Goal: Communication & Community: Connect with others

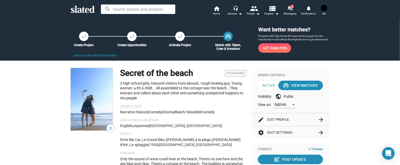
click at [289, 9] on mat-icon "forum" at bounding box center [290, 8] width 5 height 5
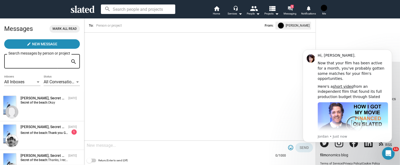
click at [291, 9] on mat-icon "forum" at bounding box center [290, 8] width 5 height 5
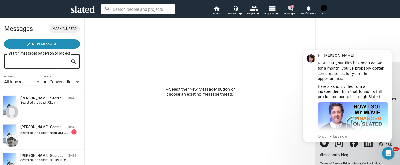
click at [291, 9] on mat-icon "forum" at bounding box center [290, 8] width 5 height 5
click at [43, 128] on div "[PERSON_NAME], Secret of the beach" at bounding box center [44, 126] width 46 height 5
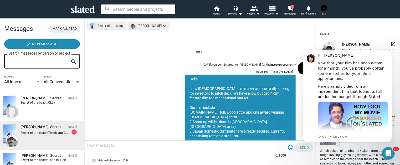
scroll to position [188, 0]
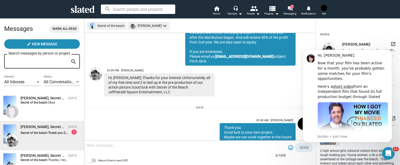
click at [72, 132] on div "1" at bounding box center [74, 131] width 5 height 5
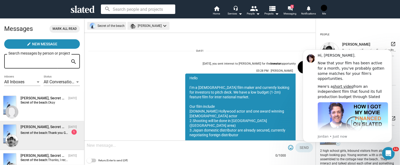
scroll to position [0, 0]
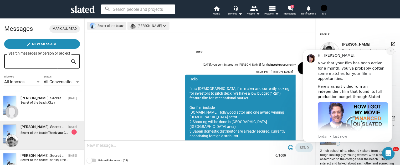
click at [391, 52] on icon "Dismiss notification" at bounding box center [390, 50] width 3 height 3
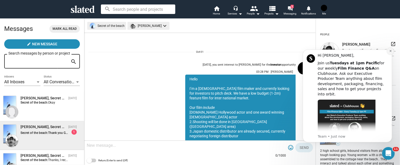
click at [391, 51] on icon "Dismiss notification" at bounding box center [390, 51] width 2 height 2
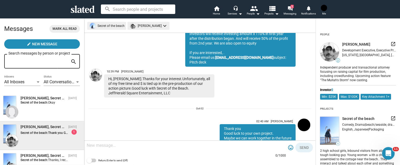
scroll to position [188, 0]
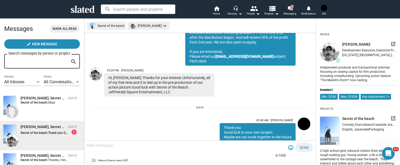
click at [238, 12] on mat-icon "arrow_drop_down" at bounding box center [240, 14] width 6 height 6
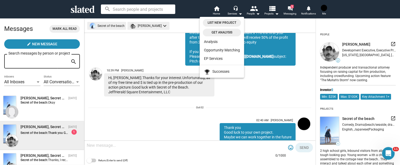
click at [220, 12] on div at bounding box center [200, 82] width 400 height 165
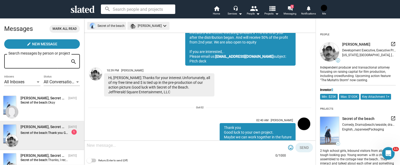
click at [277, 13] on mat-icon "arrow_drop_down" at bounding box center [277, 14] width 6 height 6
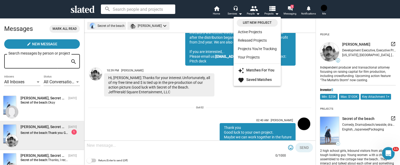
click at [257, 12] on div at bounding box center [200, 82] width 400 height 165
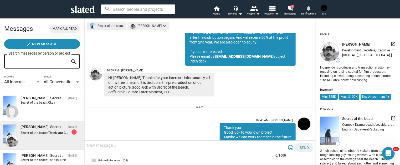
click at [312, 11] on span "Notifications" at bounding box center [308, 14] width 15 height 6
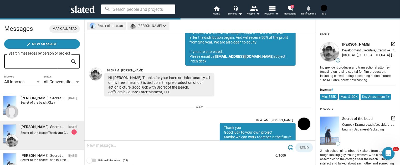
scroll to position [0, 0]
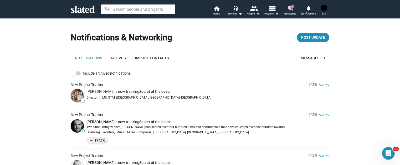
click at [290, 8] on mat-icon "forum" at bounding box center [290, 8] width 5 height 5
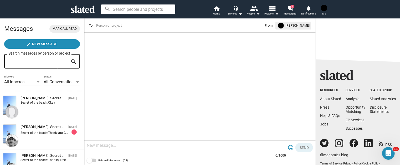
click at [41, 83] on div "All Inboxes Inboxes All Conversations Status" at bounding box center [42, 83] width 76 height 16
click at [49, 83] on span "All Conversations" at bounding box center [60, 81] width 32 height 5
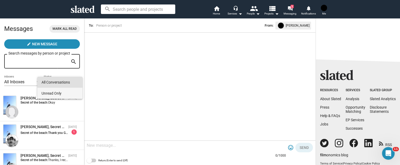
click at [47, 91] on span "Unread Only" at bounding box center [60, 93] width 37 height 11
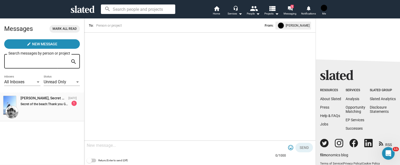
click at [44, 101] on div "Secret of the beach: Thank you Good luck to your own project. Maybe we can work…" at bounding box center [49, 102] width 56 height 5
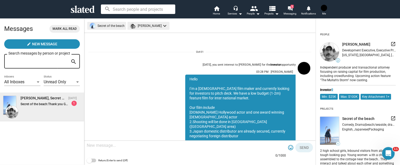
scroll to position [188, 0]
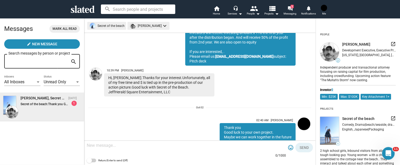
click at [194, 73] on div "Hi, Kyoji.Thanks for your interest.Unfortunately, all of my free time and $ is …" at bounding box center [159, 84] width 110 height 23
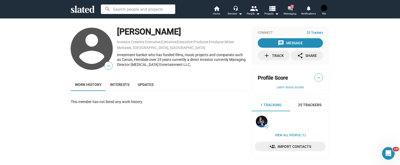
click at [291, 10] on mat-icon "forum" at bounding box center [290, 8] width 5 height 5
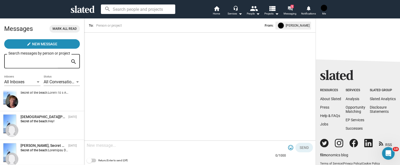
scroll to position [158, 0]
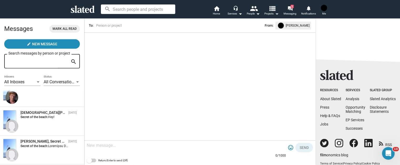
click at [272, 11] on mat-icon "view_list" at bounding box center [273, 8] width 8 height 8
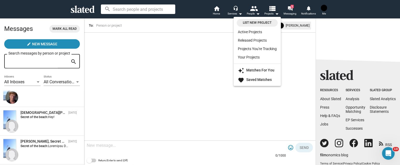
click at [255, 10] on div at bounding box center [200, 82] width 400 height 165
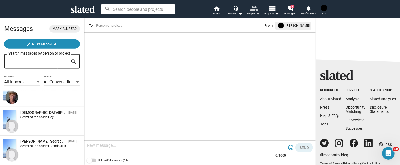
click at [255, 13] on mat-icon "arrow_drop_down" at bounding box center [258, 14] width 6 height 6
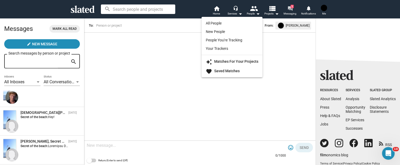
click at [292, 9] on div at bounding box center [200, 82] width 400 height 165
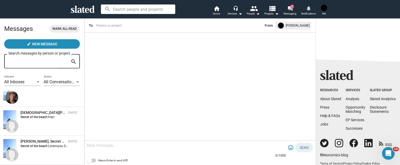
click at [307, 12] on span "Notifications" at bounding box center [308, 14] width 15 height 6
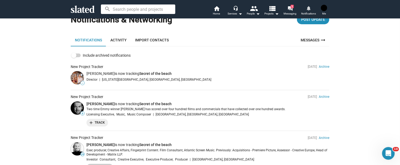
scroll to position [53, 0]
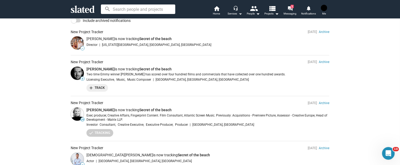
click at [238, 17] on mat-icon "arrow_drop_down" at bounding box center [240, 14] width 6 height 6
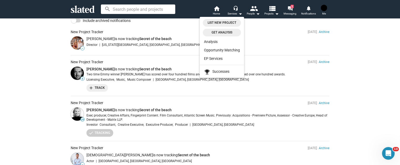
click at [251, 13] on div at bounding box center [200, 82] width 400 height 165
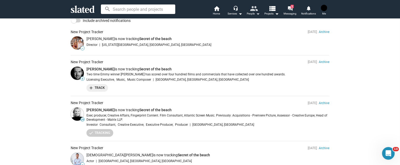
click at [254, 13] on div "People arrow_drop_down" at bounding box center [253, 14] width 13 height 6
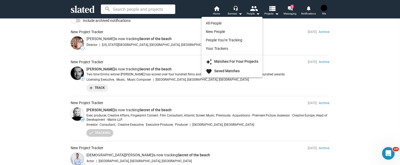
click at [273, 12] on div at bounding box center [200, 82] width 400 height 165
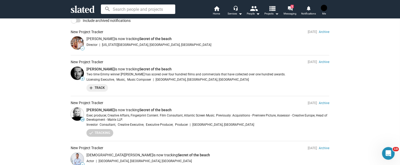
click at [278, 14] on mat-icon "arrow_drop_down" at bounding box center [277, 14] width 6 height 6
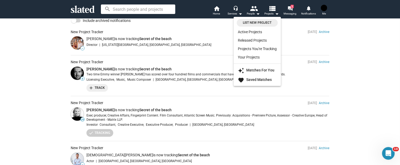
click at [214, 14] on div at bounding box center [200, 82] width 400 height 165
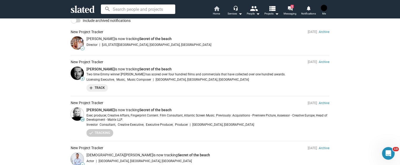
click at [216, 9] on mat-icon "home" at bounding box center [216, 8] width 6 height 6
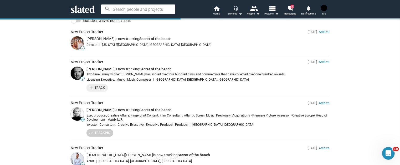
click at [232, 12] on div "Services arrow_drop_down" at bounding box center [235, 14] width 15 height 6
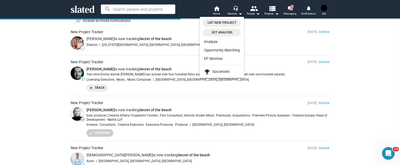
click at [309, 13] on div at bounding box center [200, 82] width 400 height 165
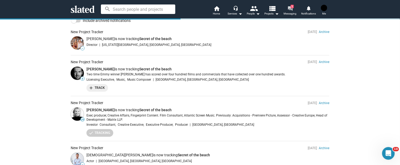
click at [294, 13] on span "Messaging" at bounding box center [290, 14] width 13 height 6
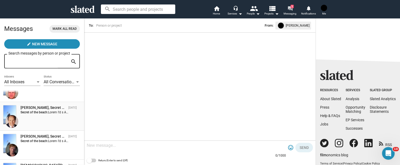
scroll to position [79, 0]
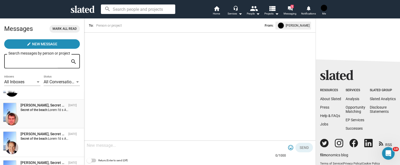
click at [44, 107] on div "[PERSON_NAME], Secret of the beach" at bounding box center [44, 105] width 46 height 5
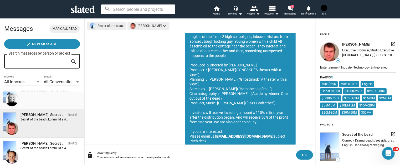
scroll to position [79, 0]
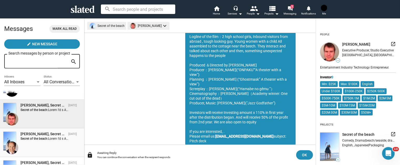
click at [29, 133] on div "[PERSON_NAME], Secret of the beach" at bounding box center [44, 133] width 46 height 5
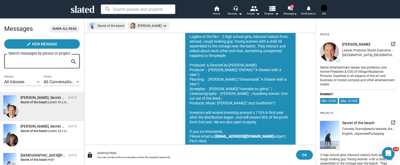
scroll to position [131, 0]
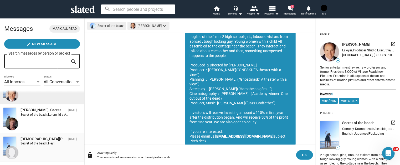
click at [27, 142] on strong "Secret of the beach:" at bounding box center [35, 143] width 28 height 4
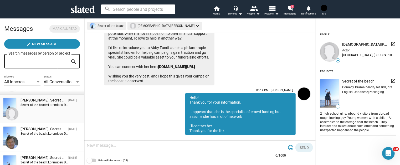
scroll to position [210, 0]
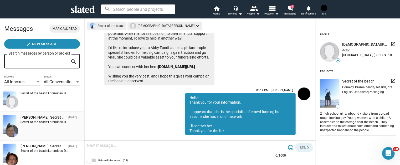
click at [38, 118] on div "[PERSON_NAME], Secret of the beach" at bounding box center [44, 117] width 46 height 5
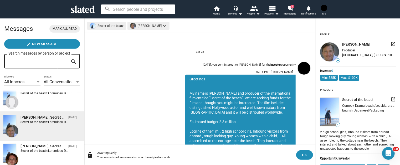
scroll to position [109, 0]
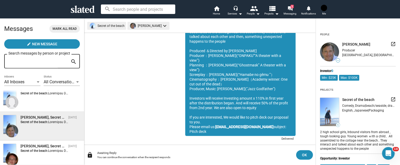
drag, startPoint x: 243, startPoint y: 111, endPoint x: 233, endPoint y: 105, distance: 11.3
click at [233, 105] on div "Greetings My name is [PERSON_NAME] and producer of the international film entit…" at bounding box center [240, 51] width 110 height 170
drag, startPoint x: 186, startPoint y: 52, endPoint x: 288, endPoint y: 121, distance: 123.5
click at [288, 121] on div "Greetings My name is [PERSON_NAME] and producer of the international film entit…" at bounding box center [240, 51] width 110 height 170
copy div "Loremipsu Do sita co Adipi Elit sed doeiusmo te inc utlaboreetdol magn aliquaen…"
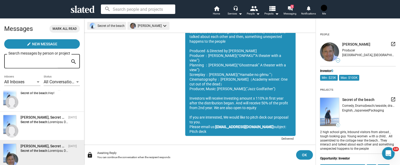
scroll to position [239, 0]
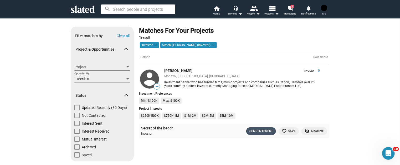
click at [259, 131] on div "Send Interest" at bounding box center [260, 131] width 23 height 6
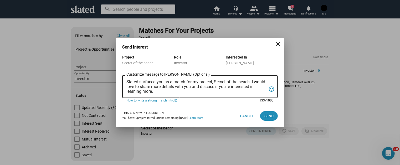
drag, startPoint x: 157, startPoint y: 93, endPoint x: 122, endPoint y: 80, distance: 37.4
click at [122, 80] on div "Project Secret of the beach Role Investor Interested In Richard Bach Slated sur…" at bounding box center [200, 79] width 168 height 51
paste textarea "Greetings My name is Kyoji Ohno and producer of the international film entitled…"
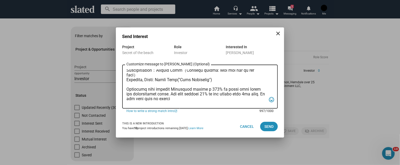
scroll to position [102, 0]
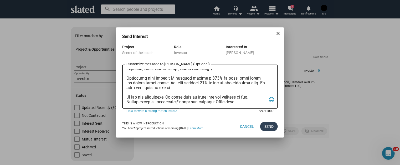
type textarea "Greetings My name is Kyoji Ohno and producer of the international film entitled…"
click at [267, 126] on span "Send" at bounding box center [268, 125] width 9 height 9
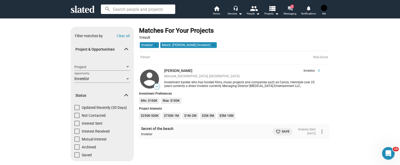
click at [292, 8] on mat-icon "forum" at bounding box center [290, 8] width 5 height 5
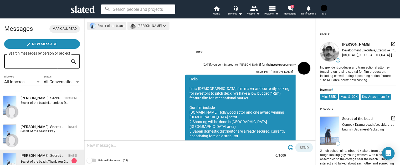
scroll to position [188, 0]
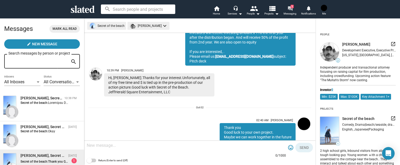
click at [290, 8] on mat-icon "forum" at bounding box center [290, 8] width 5 height 5
